Goal: Task Accomplishment & Management: Manage account settings

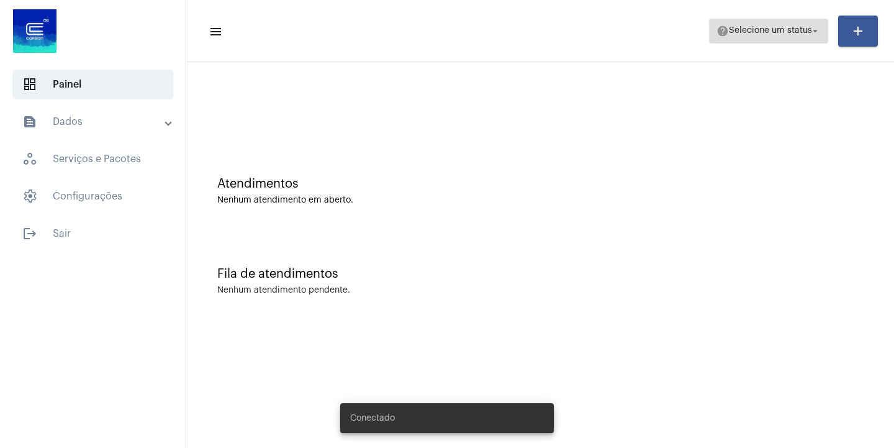
click at [756, 30] on span "Selecione um status" at bounding box center [770, 31] width 83 height 9
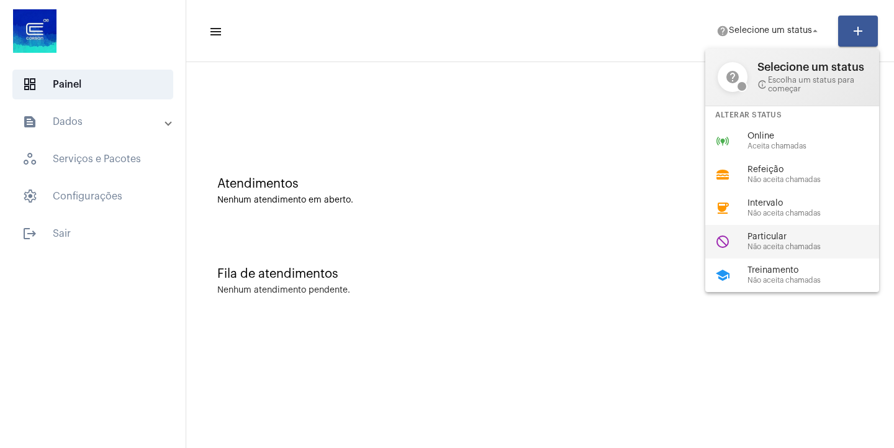
click at [779, 241] on span "Particular" at bounding box center [819, 236] width 142 height 9
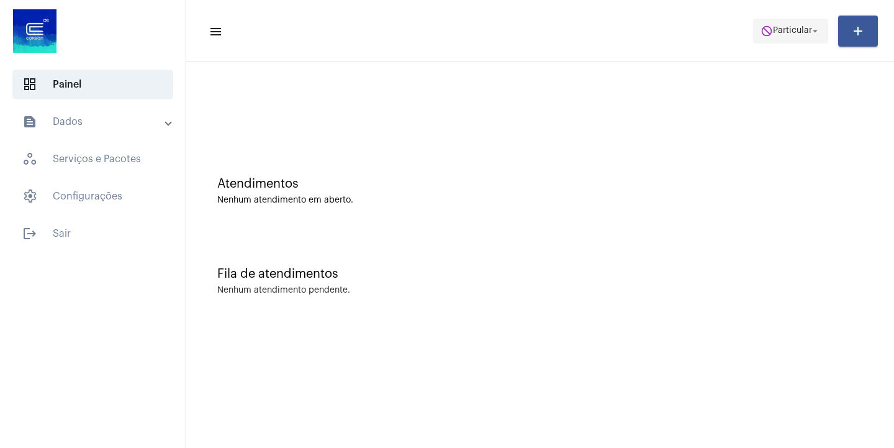
click at [795, 38] on span "do_not_disturb Particular arrow_drop_down" at bounding box center [791, 30] width 60 height 22
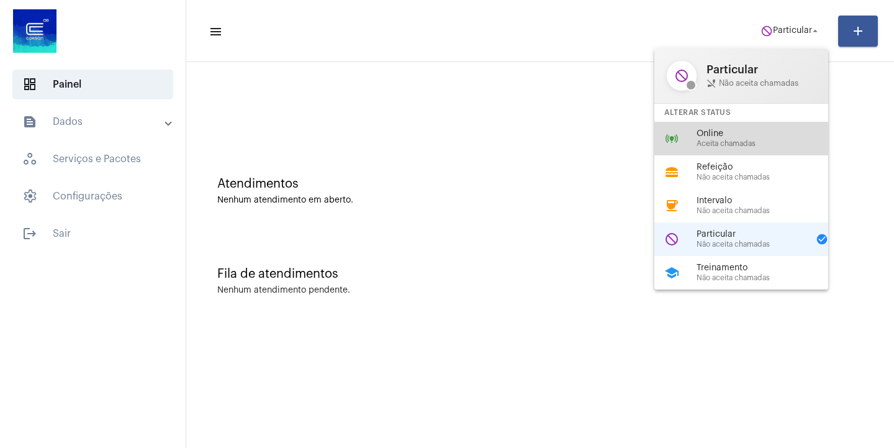
click at [734, 136] on span "Online" at bounding box center [768, 133] width 142 height 9
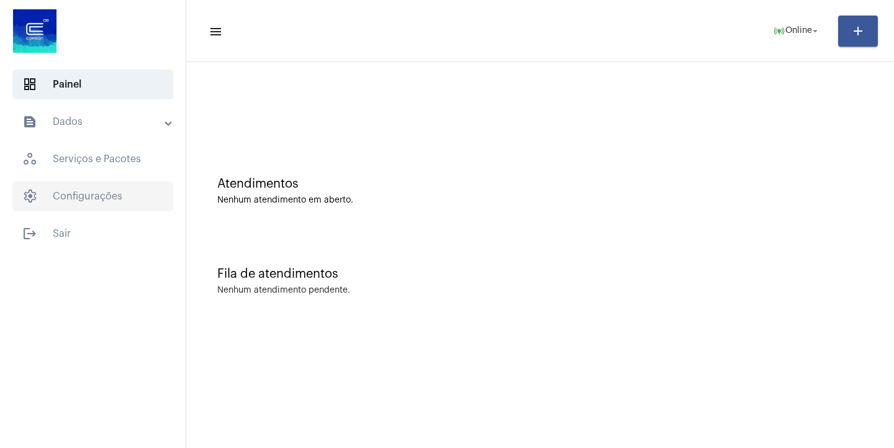
click at [85, 202] on span "settings Configurações" at bounding box center [92, 196] width 161 height 30
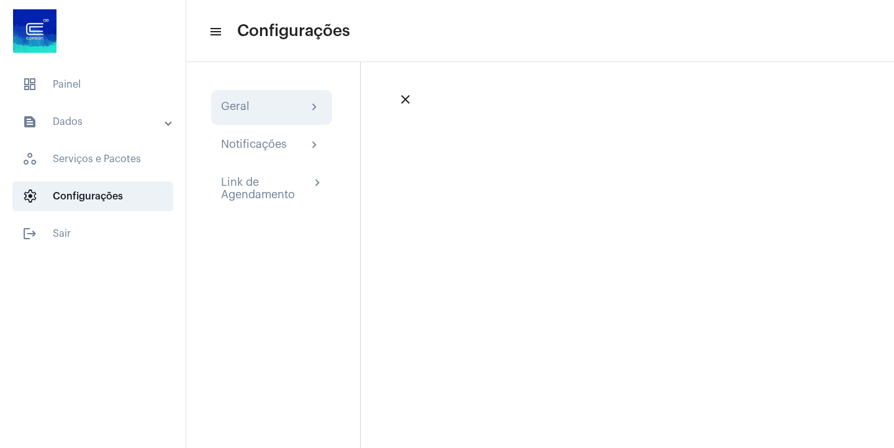
click at [241, 107] on div "Geral" at bounding box center [235, 107] width 29 height 15
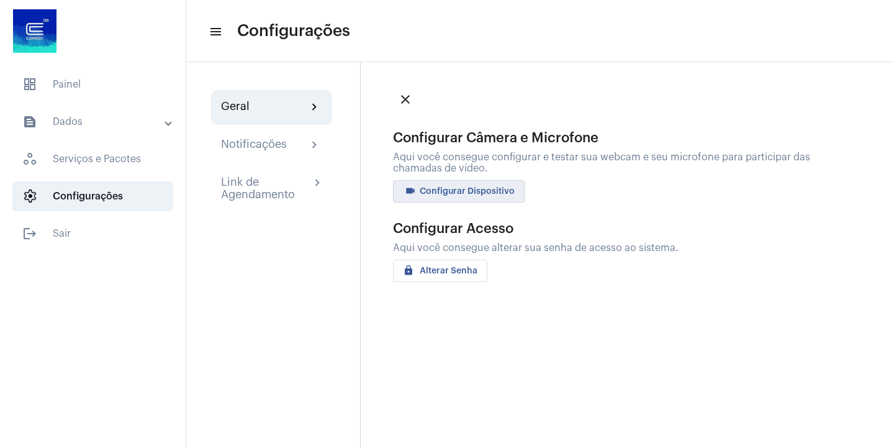
click at [499, 194] on span "videocam Configurar Dispositivo" at bounding box center [459, 191] width 112 height 9
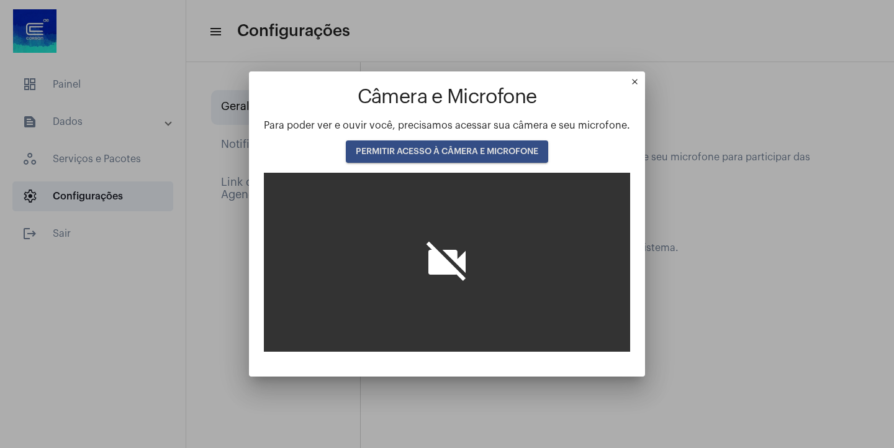
click at [466, 152] on span "PERMITIR ACESSO À CÂMERA E MICROFONE" at bounding box center [447, 151] width 183 height 9
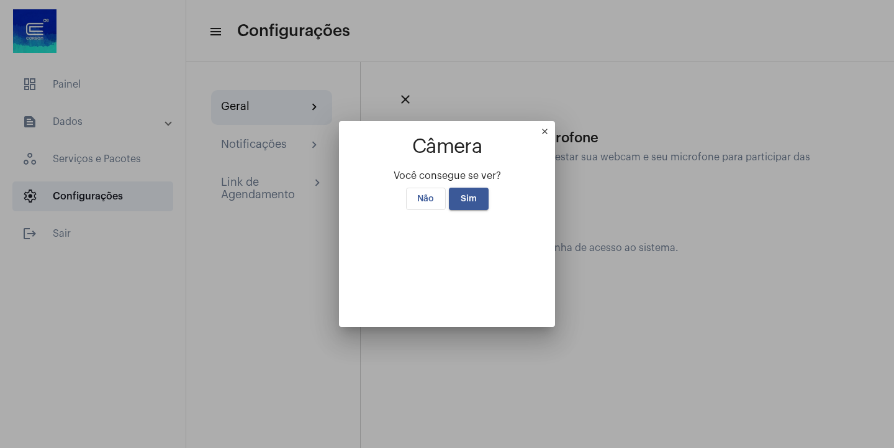
click at [555, 127] on mat-icon "close" at bounding box center [547, 134] width 15 height 15
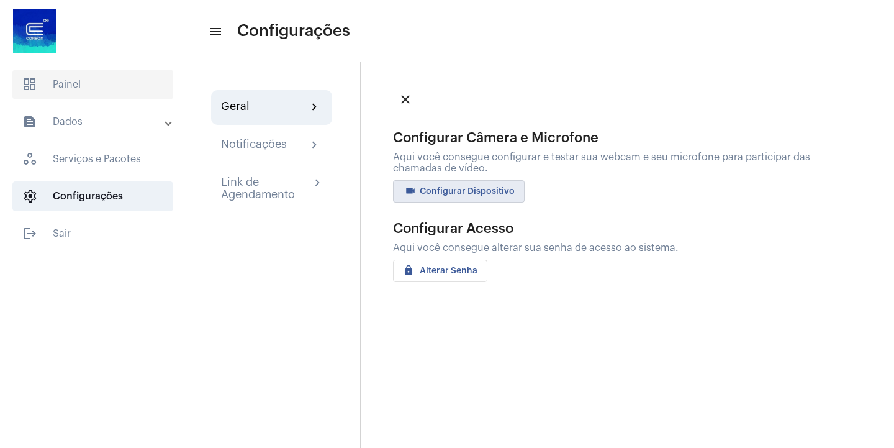
click at [47, 79] on span "dashboard Painel" at bounding box center [92, 85] width 161 height 30
